Goal: Find specific page/section: Find specific page/section

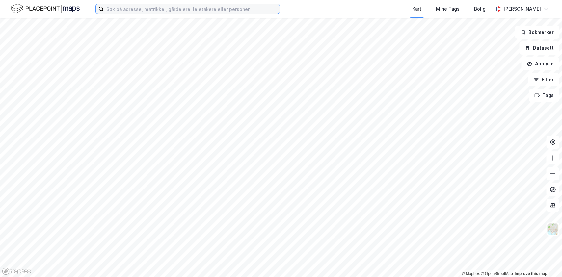
click at [173, 7] on input at bounding box center [192, 9] width 176 height 10
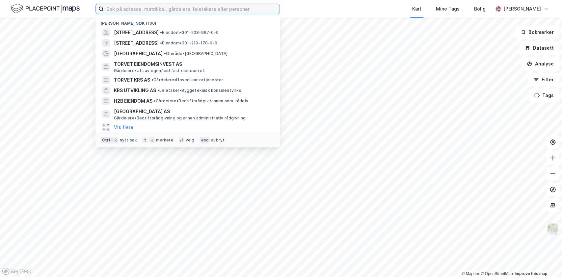
paste input "[STREET_ADDRESS]"
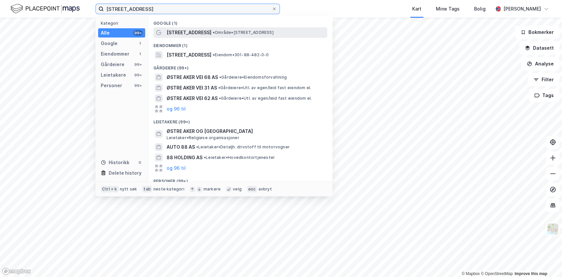
type input "[STREET_ADDRESS]"
click at [190, 35] on span "[STREET_ADDRESS]" at bounding box center [189, 33] width 45 height 8
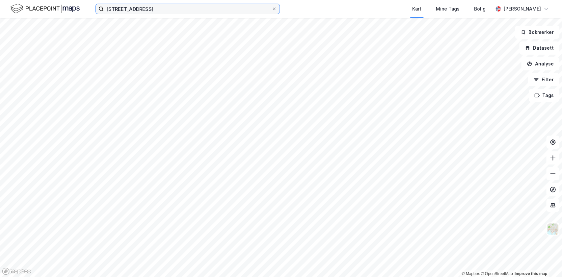
click at [167, 10] on input "[STREET_ADDRESS]" at bounding box center [188, 9] width 168 height 10
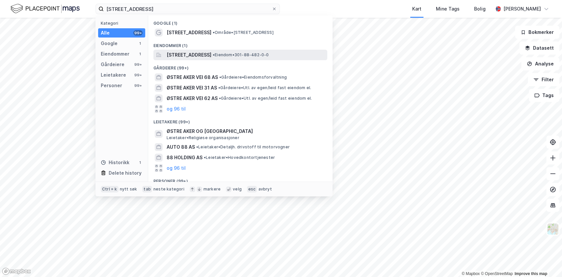
click at [181, 56] on span "[STREET_ADDRESS]" at bounding box center [189, 55] width 45 height 8
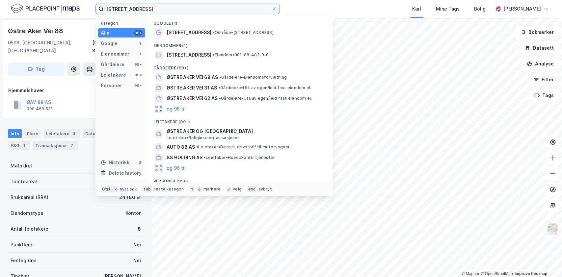
click at [173, 8] on input "[STREET_ADDRESS]" at bounding box center [188, 9] width 168 height 10
